Goal: Check status: Check status

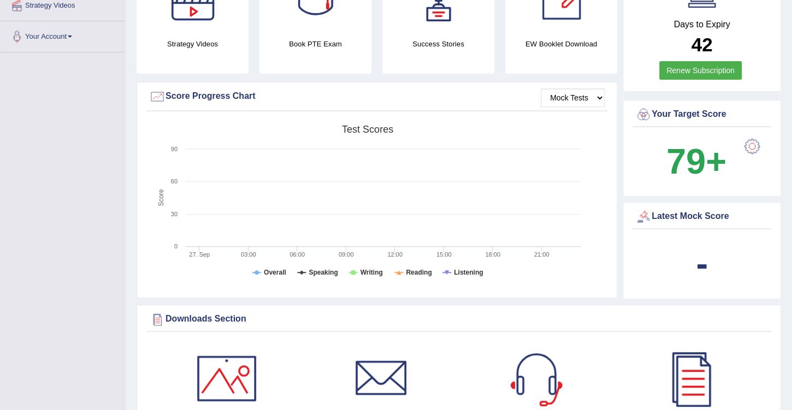
scroll to position [281, 0]
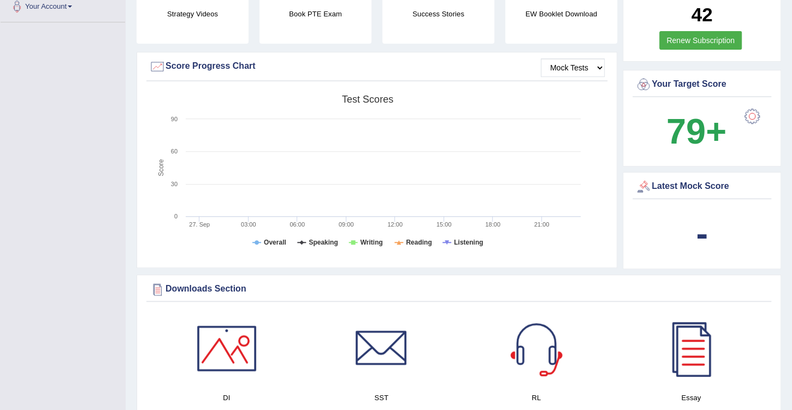
click at [681, 191] on div "Latest Mock Score" at bounding box center [701, 187] width 133 height 16
click at [678, 182] on div "Latest Mock Score" at bounding box center [701, 187] width 133 height 16
click at [645, 182] on div at bounding box center [643, 187] width 16 height 16
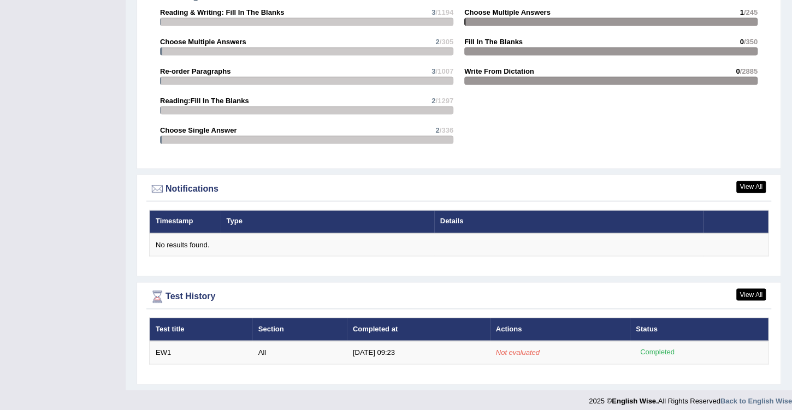
scroll to position [1162, 0]
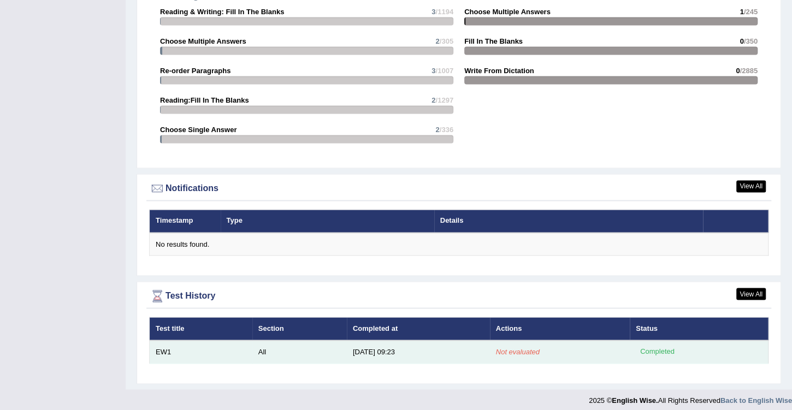
click at [164, 348] on td "EW1" at bounding box center [201, 351] width 103 height 23
click at [166, 346] on td "EW1" at bounding box center [201, 351] width 103 height 23
click at [261, 346] on td "All" at bounding box center [299, 351] width 94 height 23
drag, startPoint x: 354, startPoint y: 341, endPoint x: 372, endPoint y: 344, distance: 18.2
click at [355, 341] on td "[DATE] 09:23" at bounding box center [418, 351] width 143 height 23
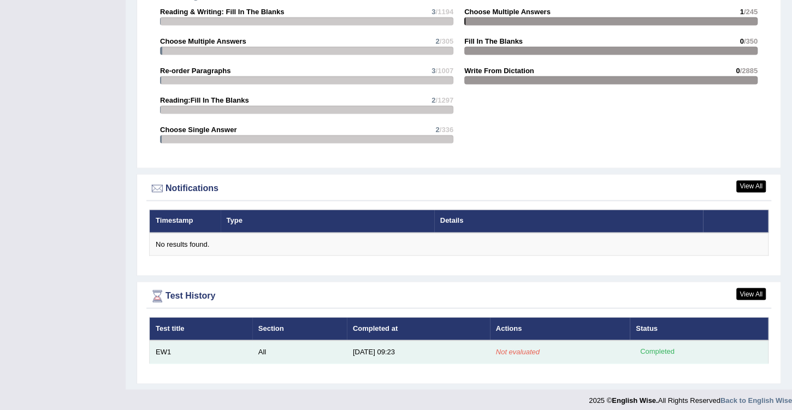
click at [374, 345] on td "[DATE] 09:23" at bounding box center [418, 351] width 143 height 23
drag, startPoint x: 363, startPoint y: 346, endPoint x: 388, endPoint y: 347, distance: 25.2
click at [372, 346] on td "[DATE] 09:23" at bounding box center [418, 351] width 143 height 23
click at [525, 347] on em "Not evaluated" at bounding box center [518, 351] width 44 height 8
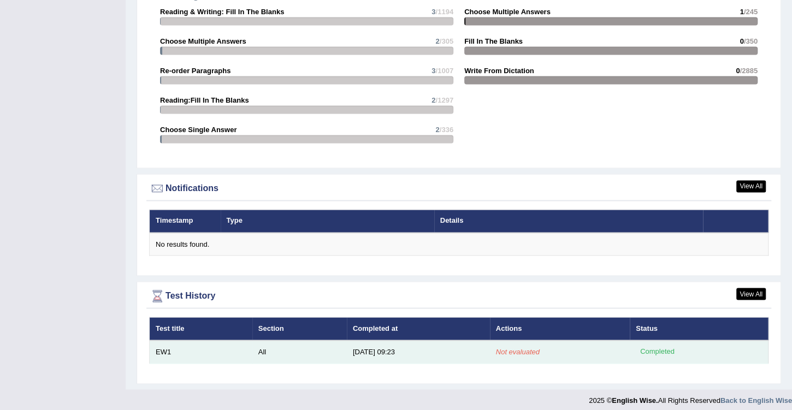
click at [659, 346] on div "Completed" at bounding box center [657, 351] width 43 height 11
click at [660, 346] on div "Completed" at bounding box center [657, 351] width 43 height 11
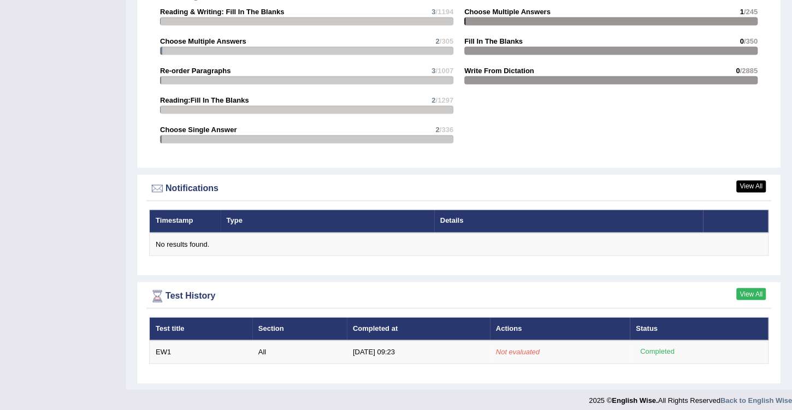
click at [754, 288] on link "View All" at bounding box center [750, 294] width 29 height 12
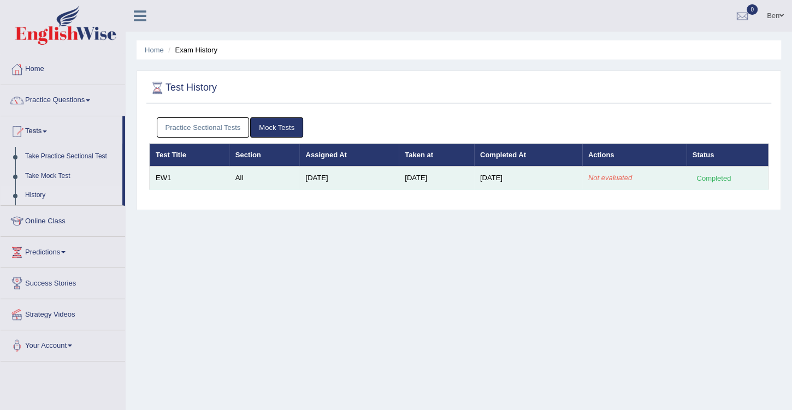
click at [627, 178] on em "Not evaluated" at bounding box center [610, 178] width 44 height 8
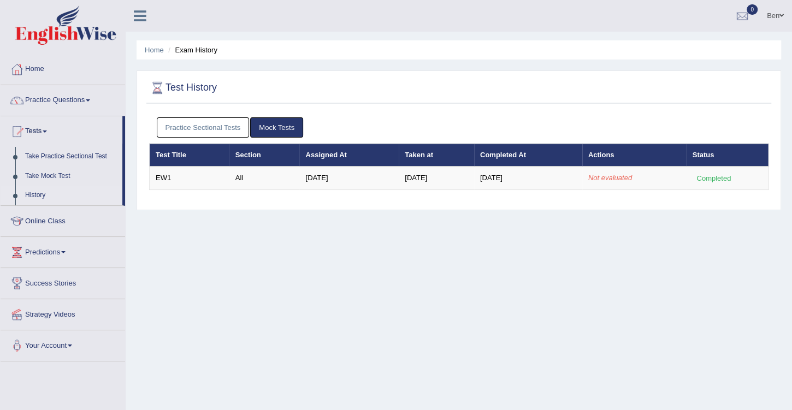
click at [220, 126] on link "Practice Sectional Tests" at bounding box center [203, 127] width 93 height 20
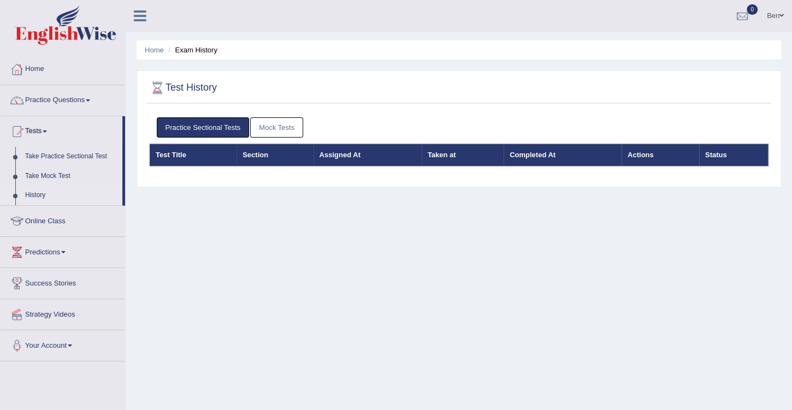
click at [256, 126] on link "Mock Tests" at bounding box center [276, 127] width 53 height 20
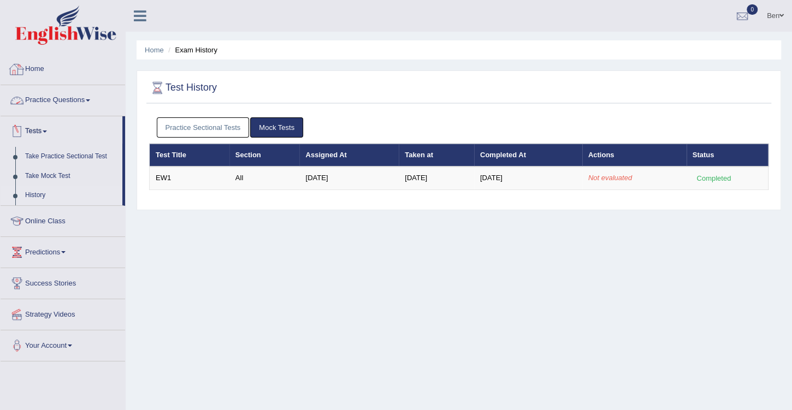
click at [45, 64] on link "Home" at bounding box center [63, 67] width 125 height 27
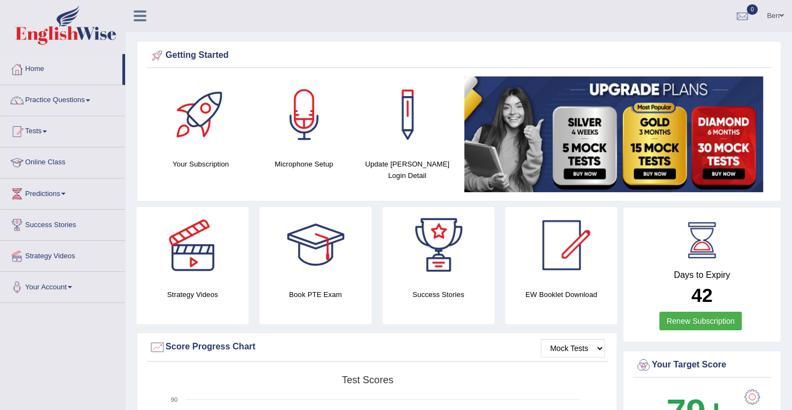
click at [357, 14] on ul "Ben Toggle navigation Username: Benali Access Type: Online Subscription: Diamon…" at bounding box center [559, 15] width 466 height 31
